Goal: Information Seeking & Learning: Learn about a topic

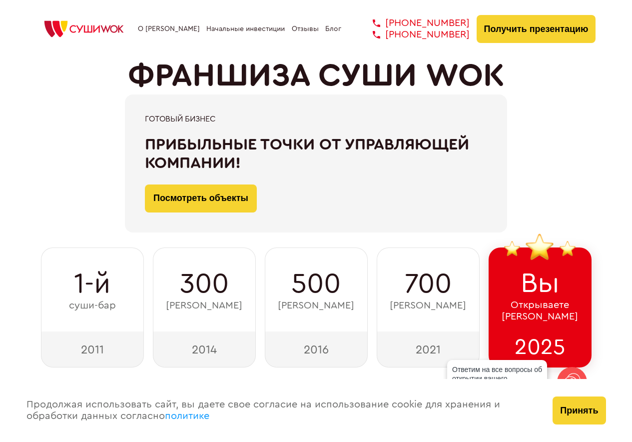
click at [163, 29] on link "О [PERSON_NAME]" at bounding box center [169, 29] width 62 height 8
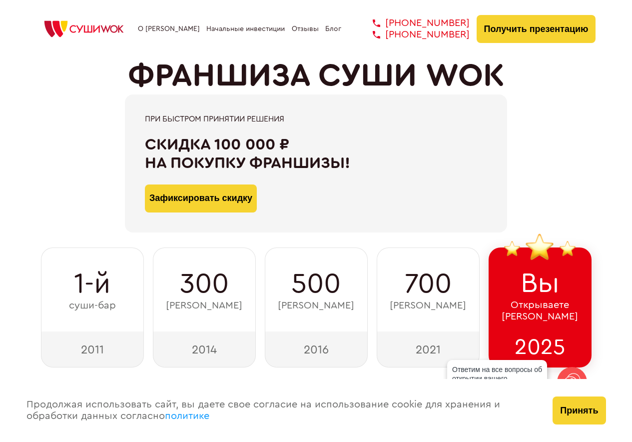
click at [80, 30] on img at bounding box center [83, 29] width 95 height 22
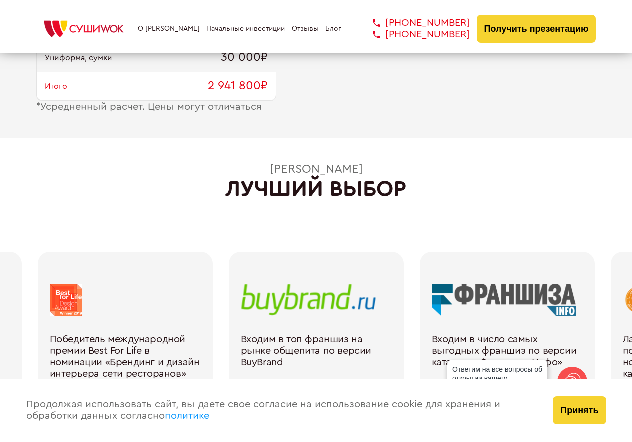
scroll to position [1107, 0]
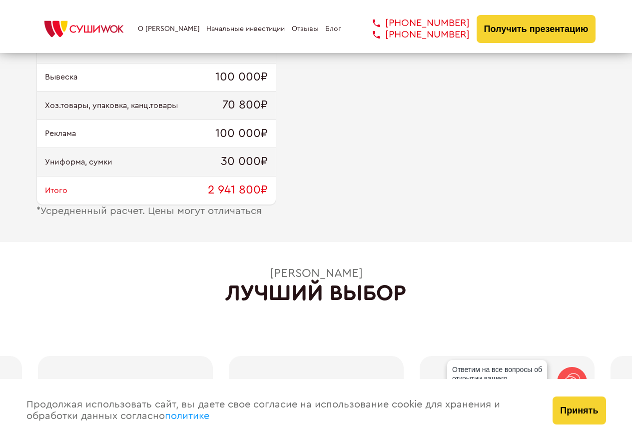
click at [241, 28] on link "Начальные инвестиции" at bounding box center [245, 29] width 78 height 8
